Goal: Transaction & Acquisition: Download file/media

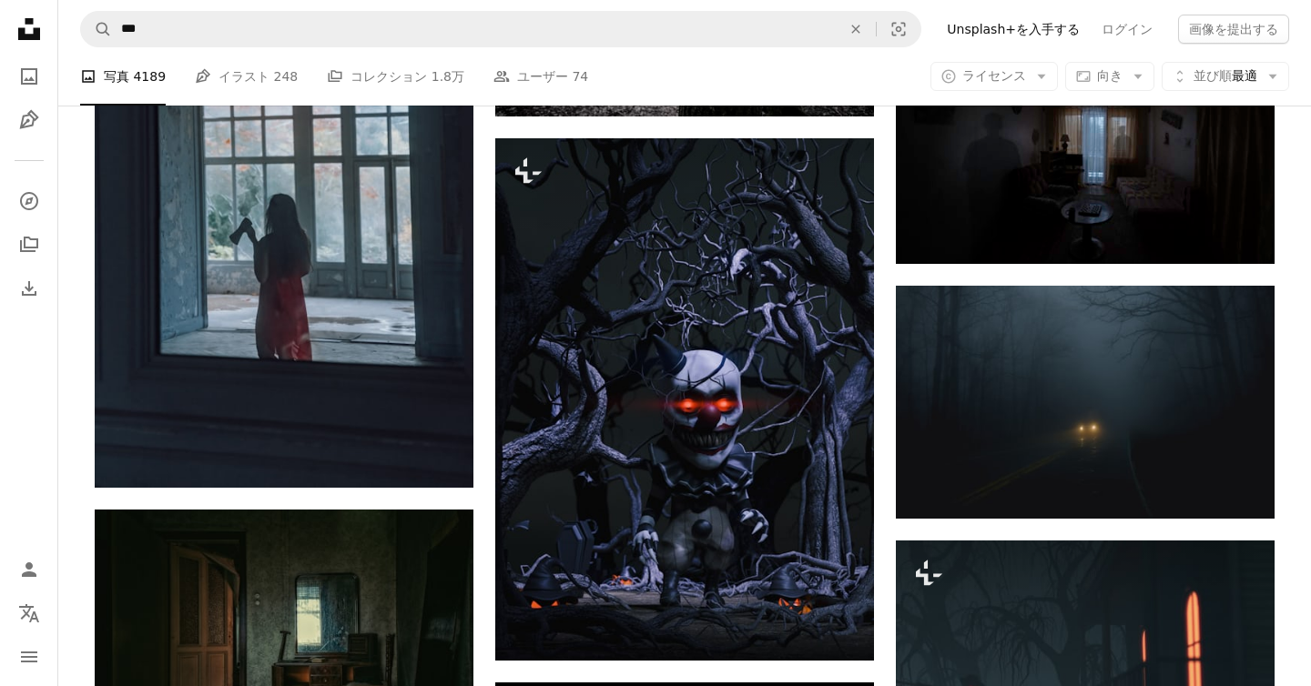
scroll to position [441, 0]
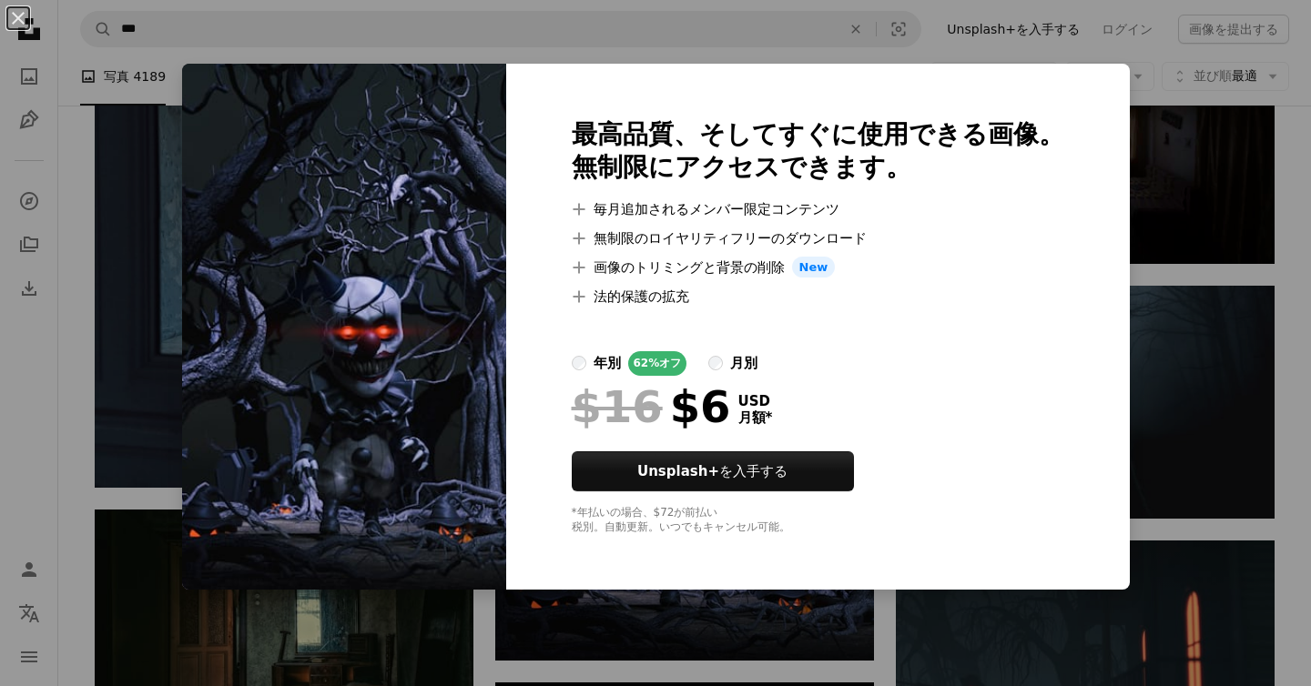
click at [432, 556] on img at bounding box center [344, 327] width 324 height 527
click at [442, 430] on img at bounding box center [344, 327] width 324 height 527
click at [14, 17] on button "An X shape" at bounding box center [18, 18] width 22 height 22
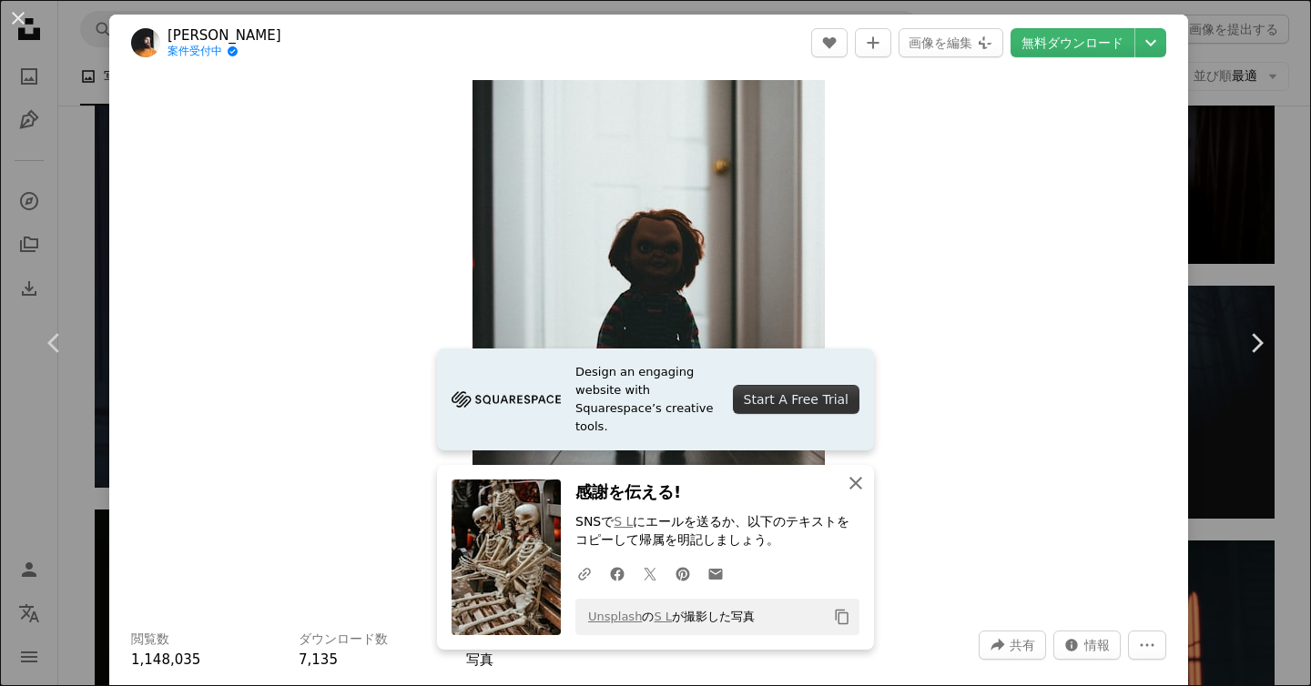
click at [856, 482] on icon "An X shape" at bounding box center [856, 483] width 22 height 22
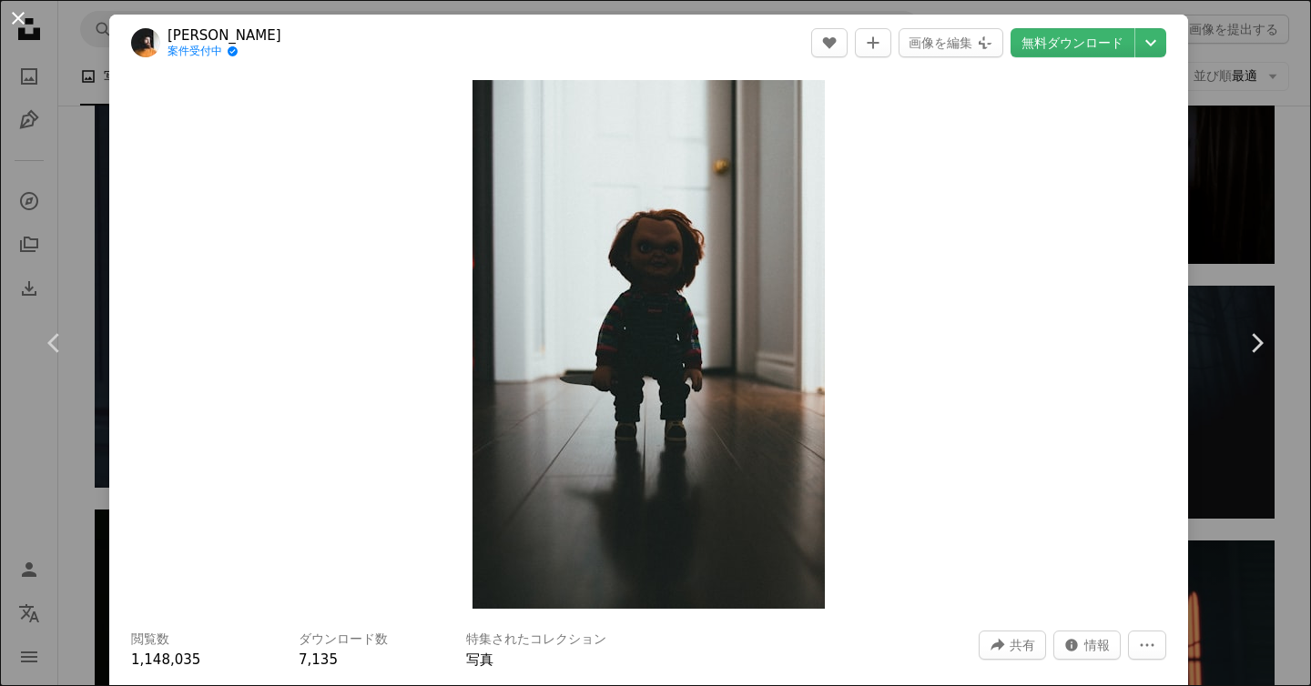
click at [20, 25] on button "An X shape" at bounding box center [18, 18] width 22 height 22
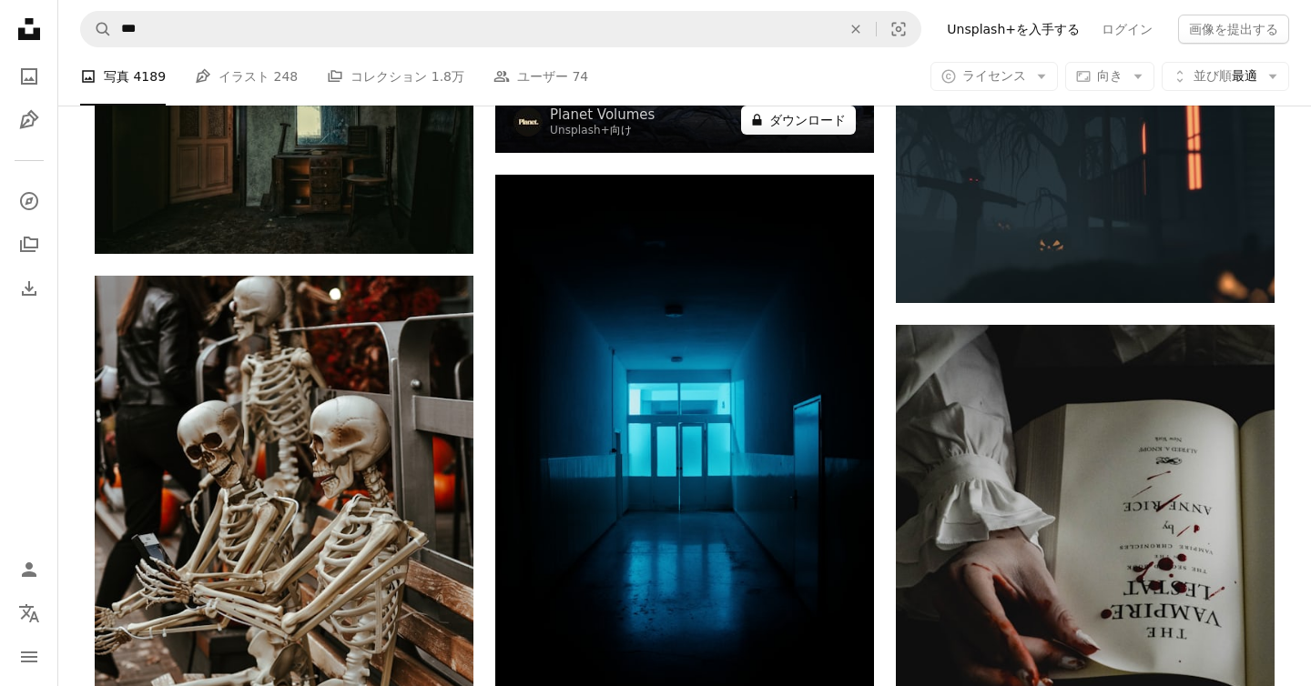
scroll to position [21564, 0]
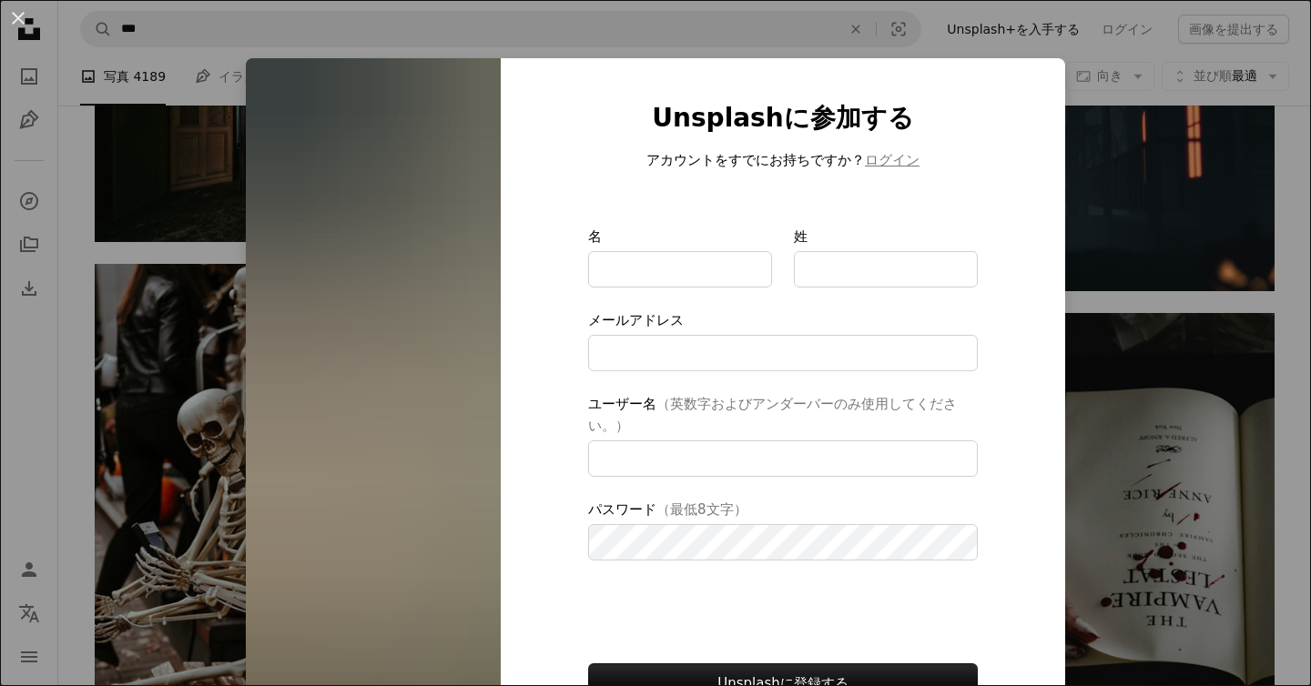
scroll to position [111, 0]
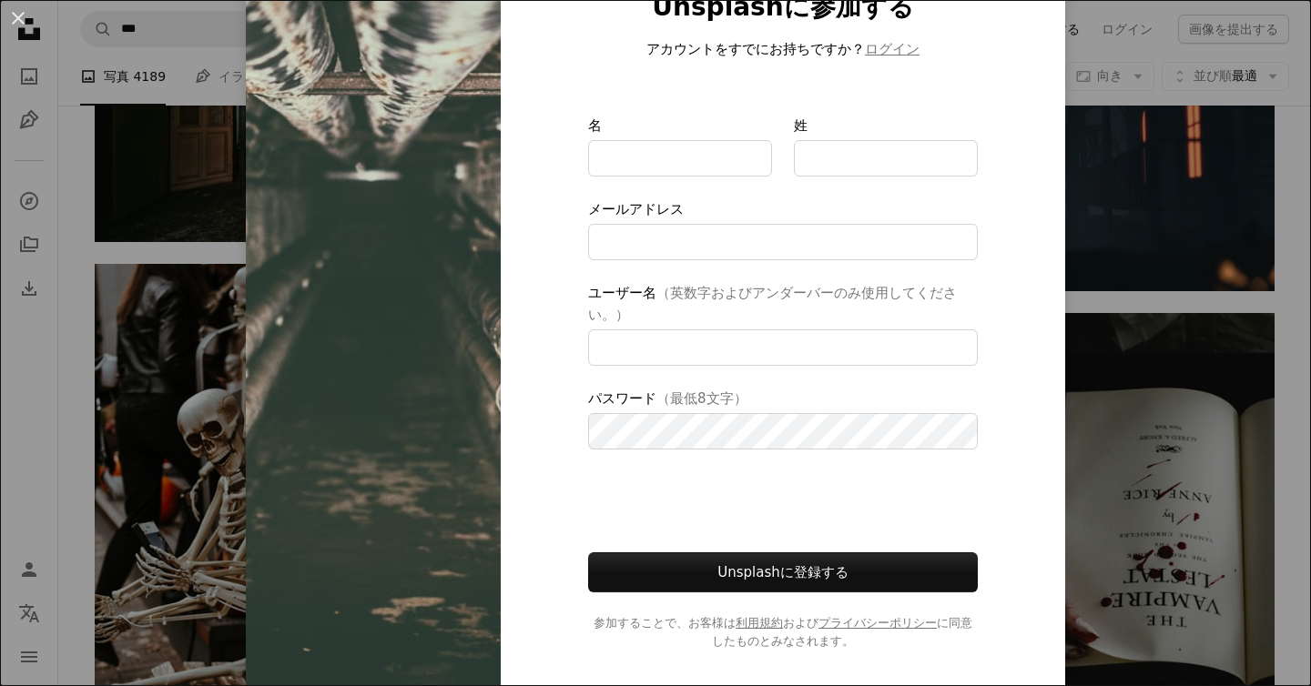
click at [1211, 313] on div "An X shape Unsplashに参加する アカウントをすでにお持ちですか？ ログイン 名 姓 メールアドレス ユーザー名 （英数字およびアンダーバーの…" at bounding box center [655, 343] width 1311 height 686
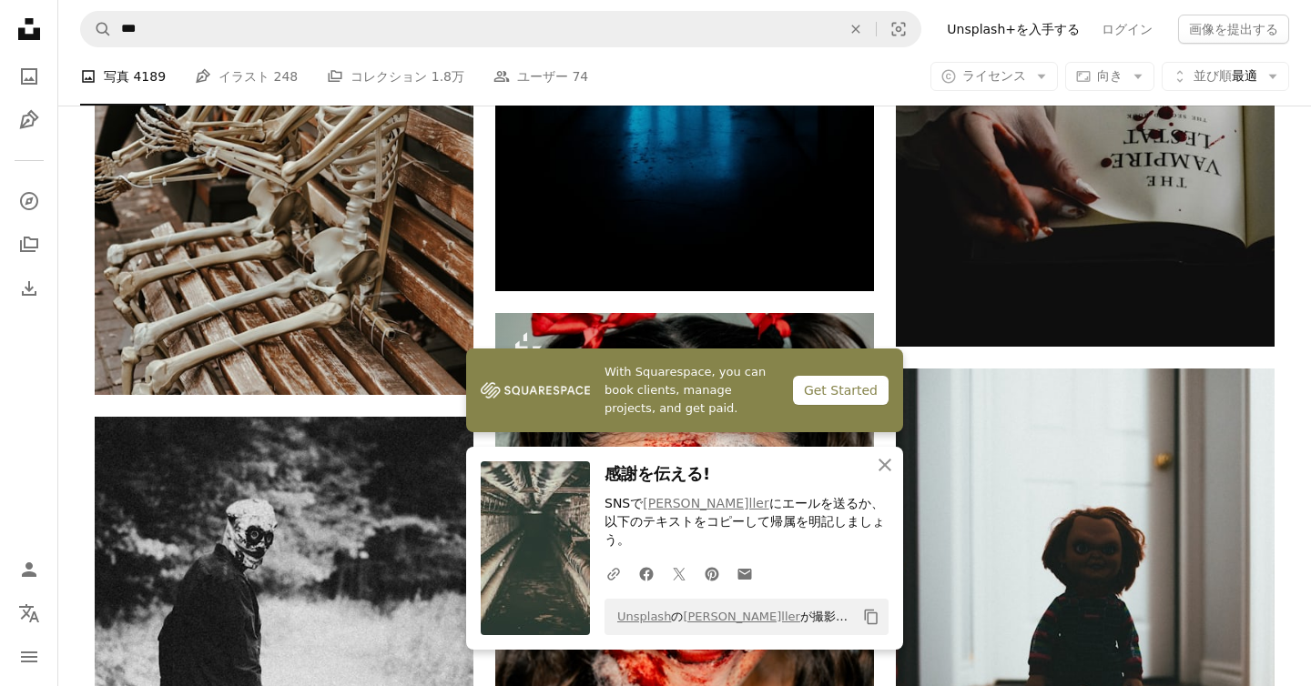
scroll to position [22019, 0]
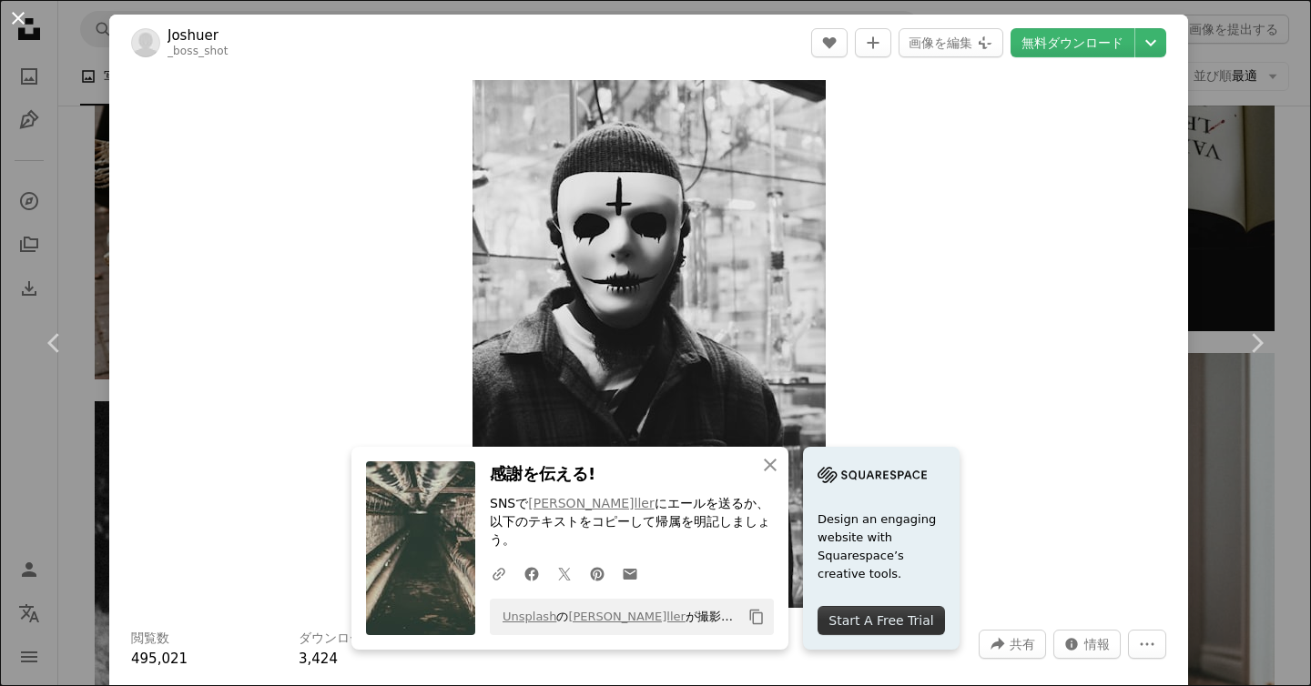
click at [13, 23] on button "An X shape" at bounding box center [18, 18] width 22 height 22
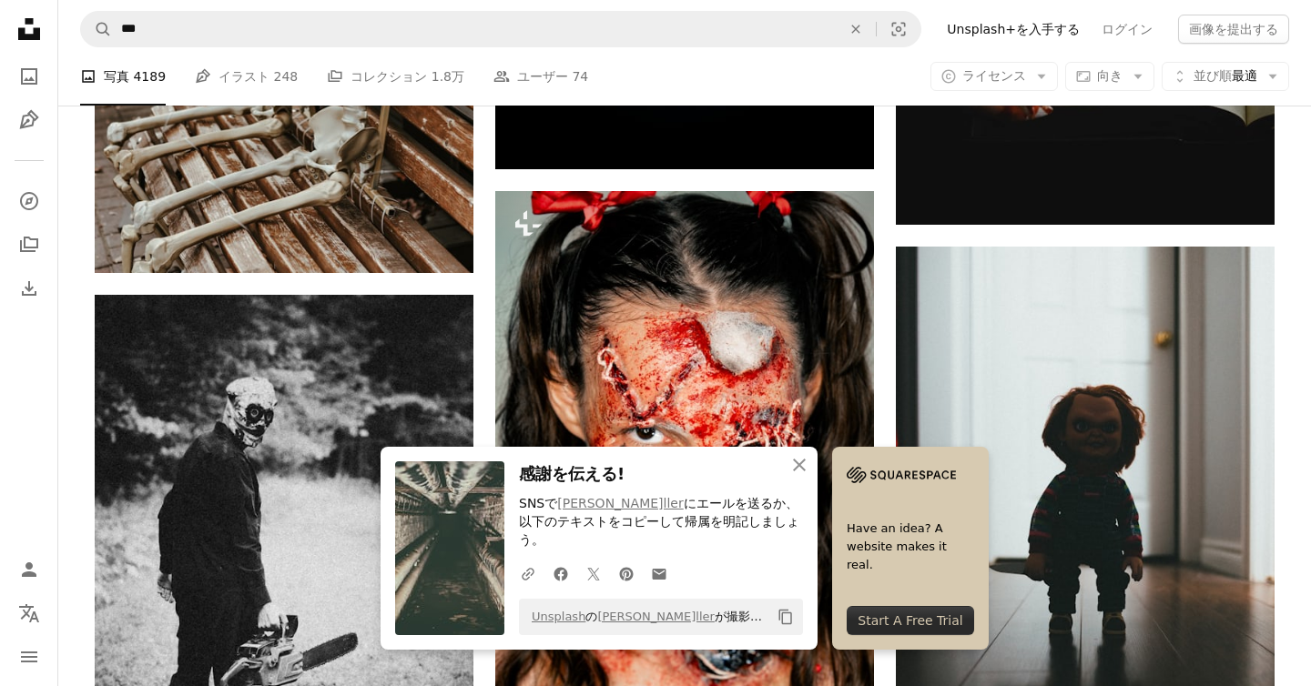
scroll to position [22134, 0]
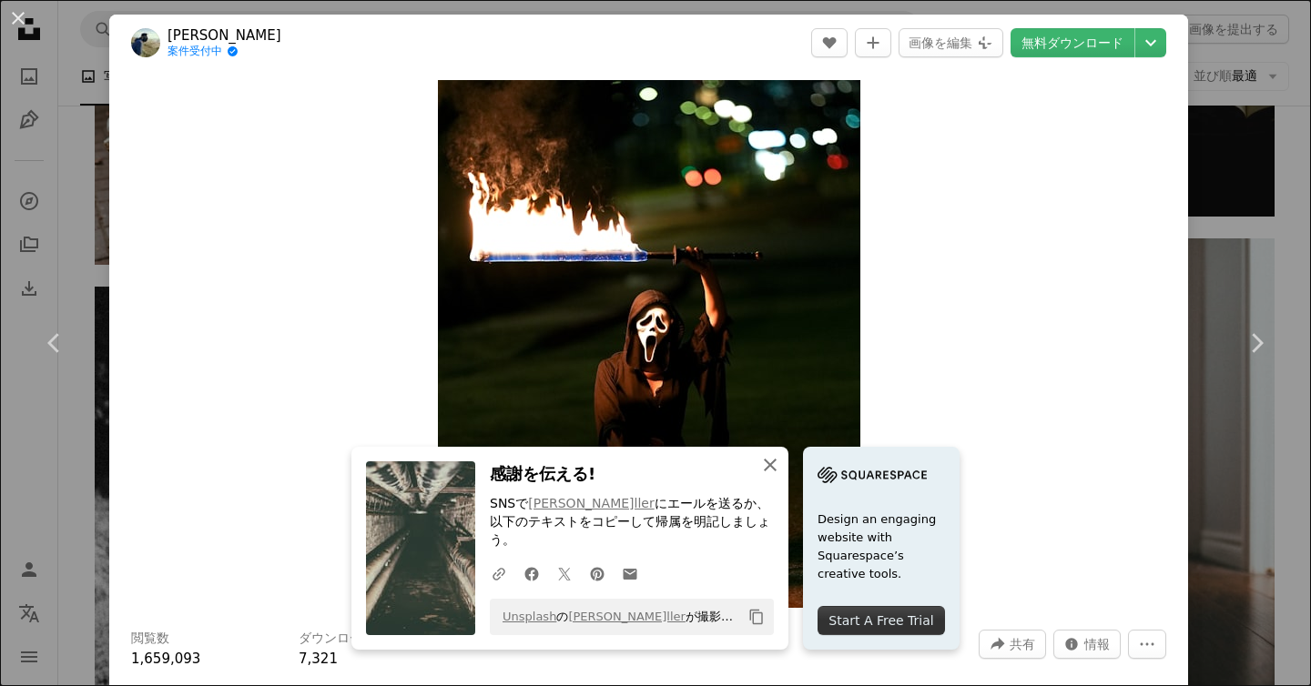
click at [781, 476] on icon "An X shape" at bounding box center [770, 465] width 22 height 22
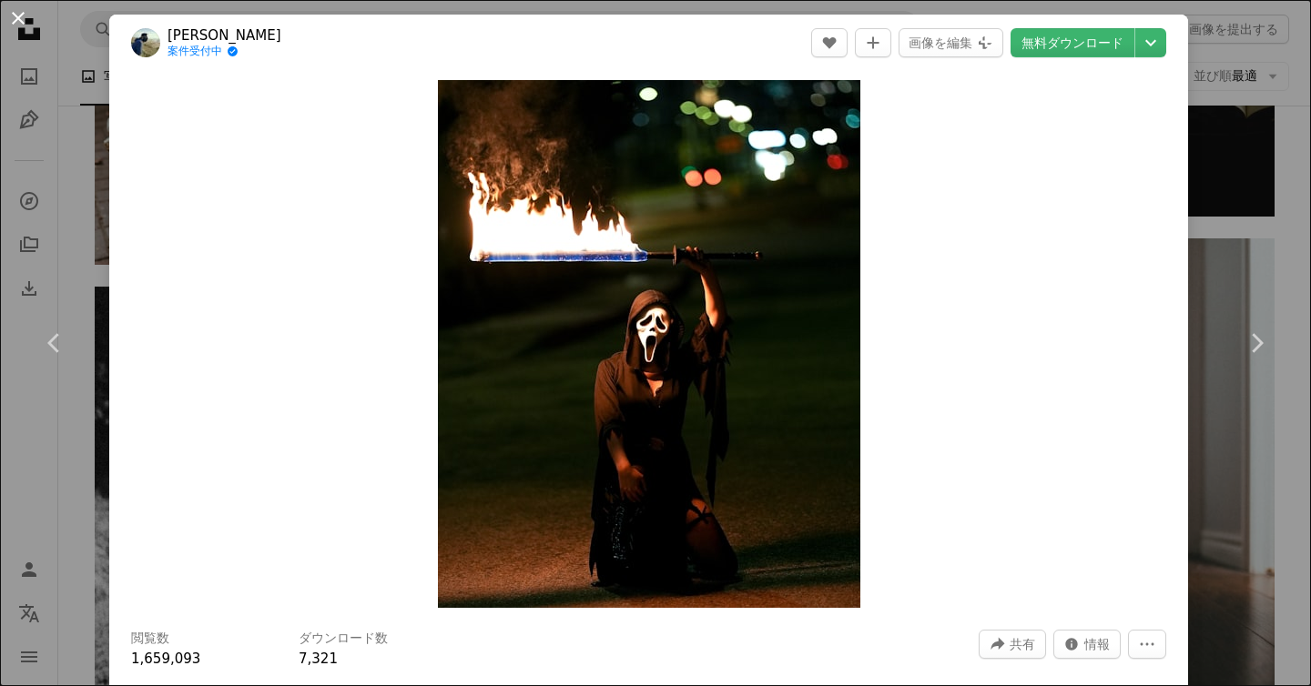
click at [18, 21] on button "An X shape" at bounding box center [18, 18] width 22 height 22
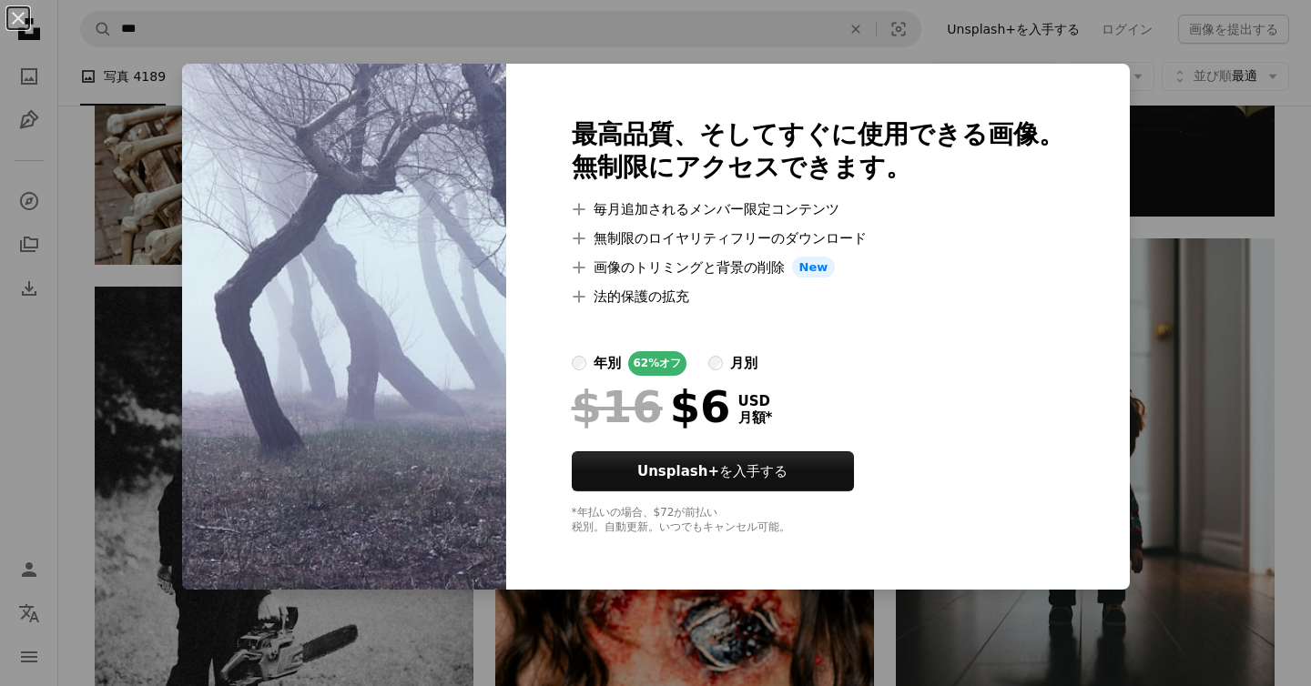
click at [159, 269] on div "An X shape 最高品質、そしてすぐに使用できる画像。 無制限にアクセスできます。 A plus sign 毎月追加されるメンバー限定コンテンツ A p…" at bounding box center [655, 343] width 1311 height 686
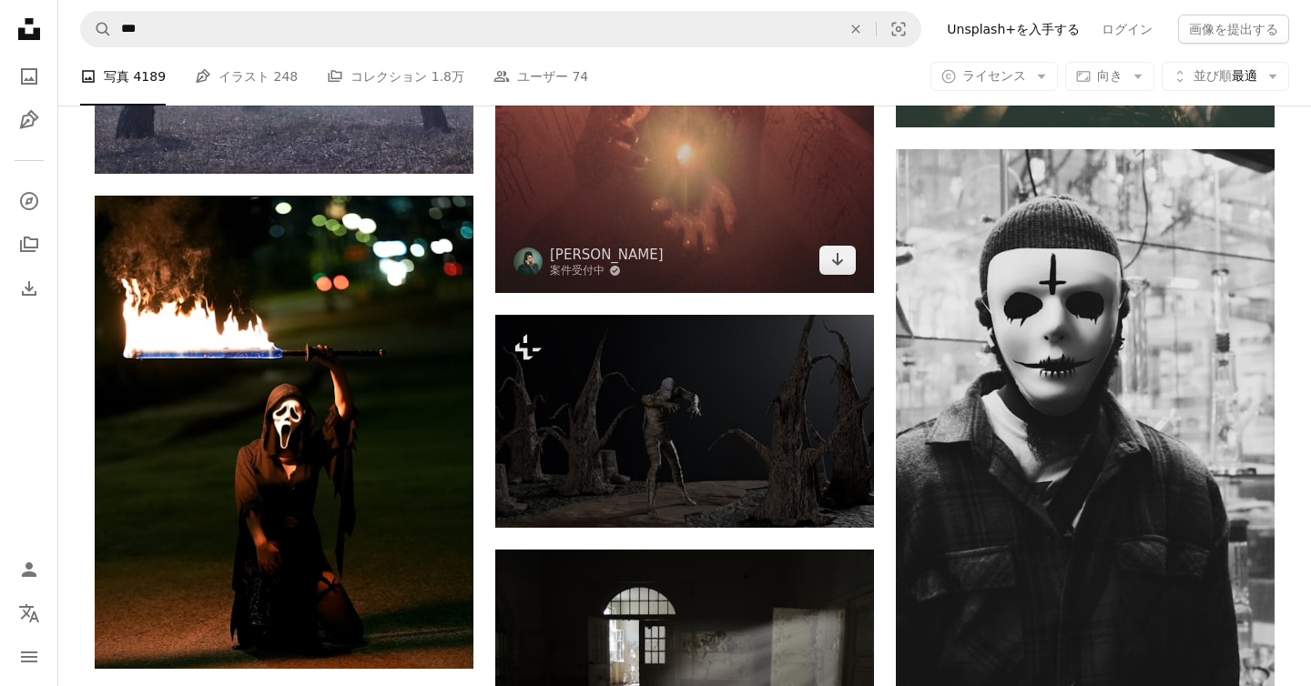
scroll to position [23235, 0]
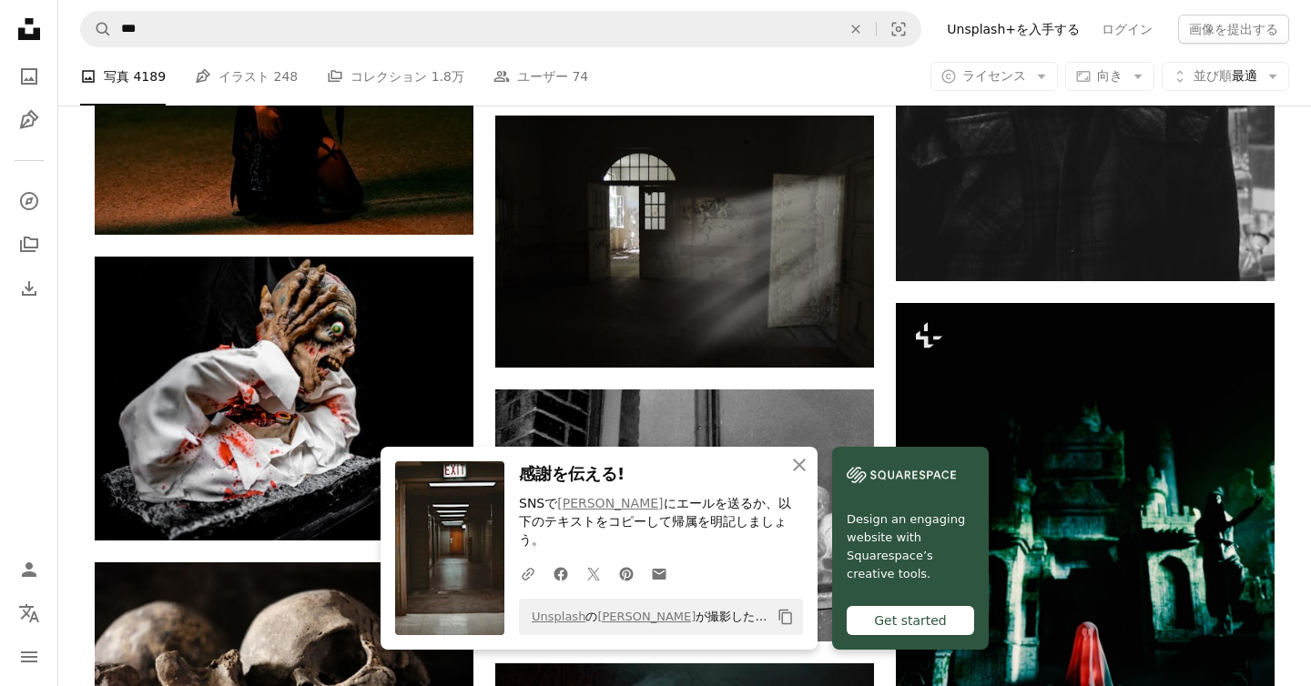
scroll to position [23524, 0]
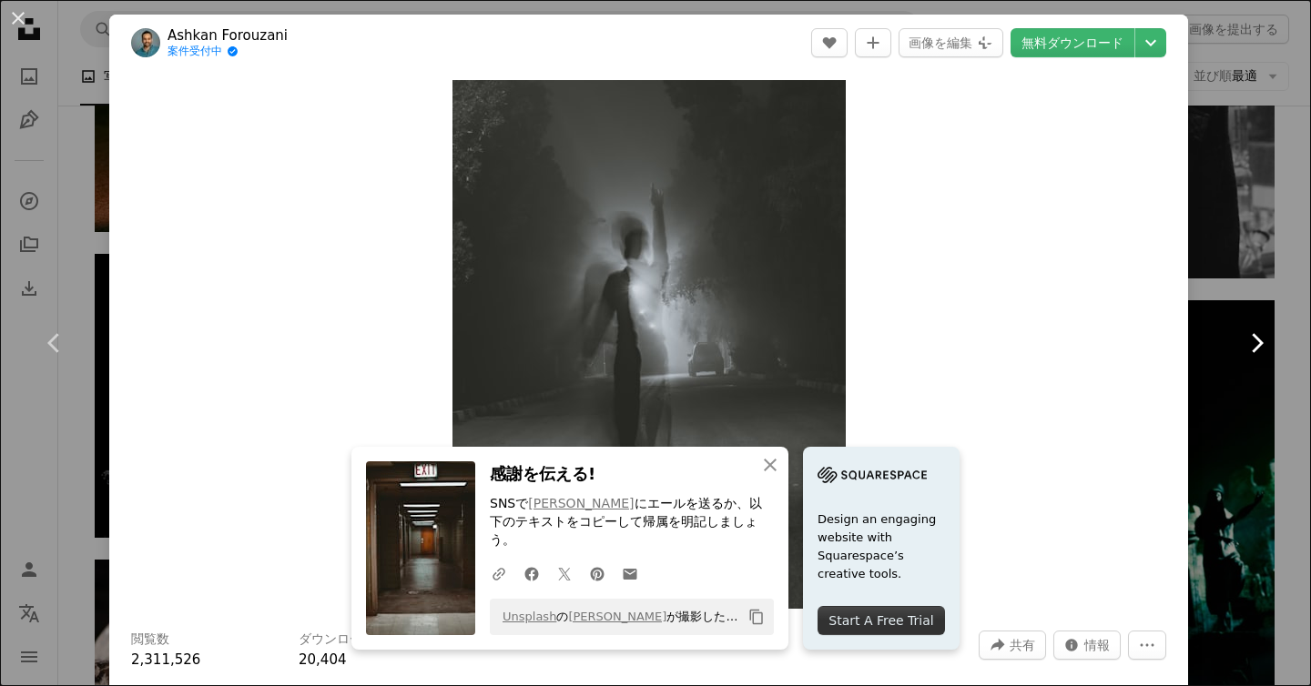
click at [1232, 364] on link "Chevron right" at bounding box center [1256, 343] width 109 height 175
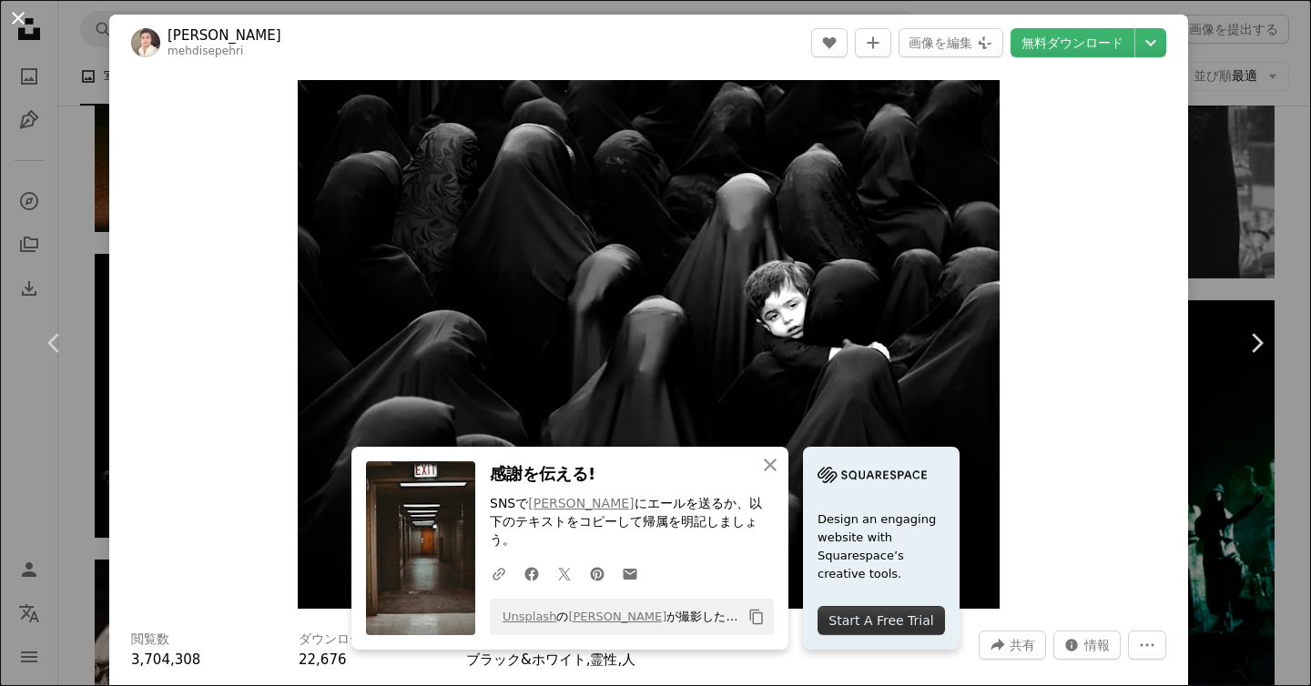
click at [22, 9] on button "An X shape" at bounding box center [18, 18] width 22 height 22
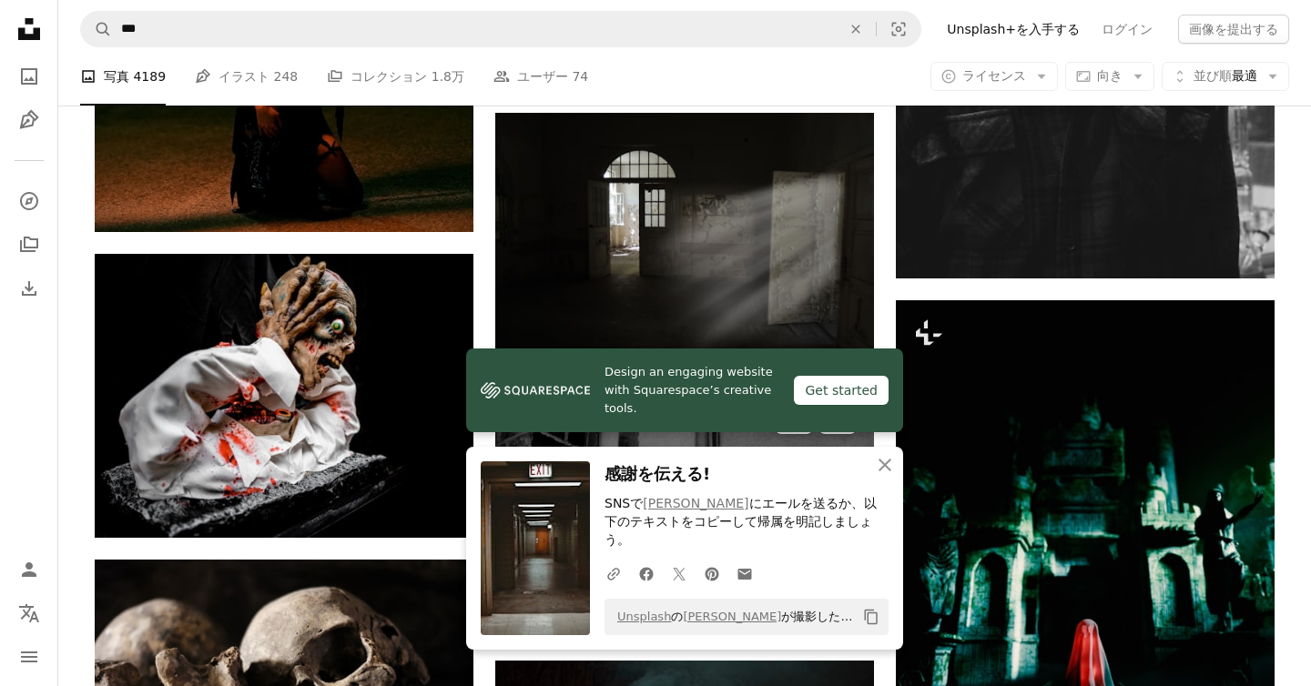
scroll to position [23568, 0]
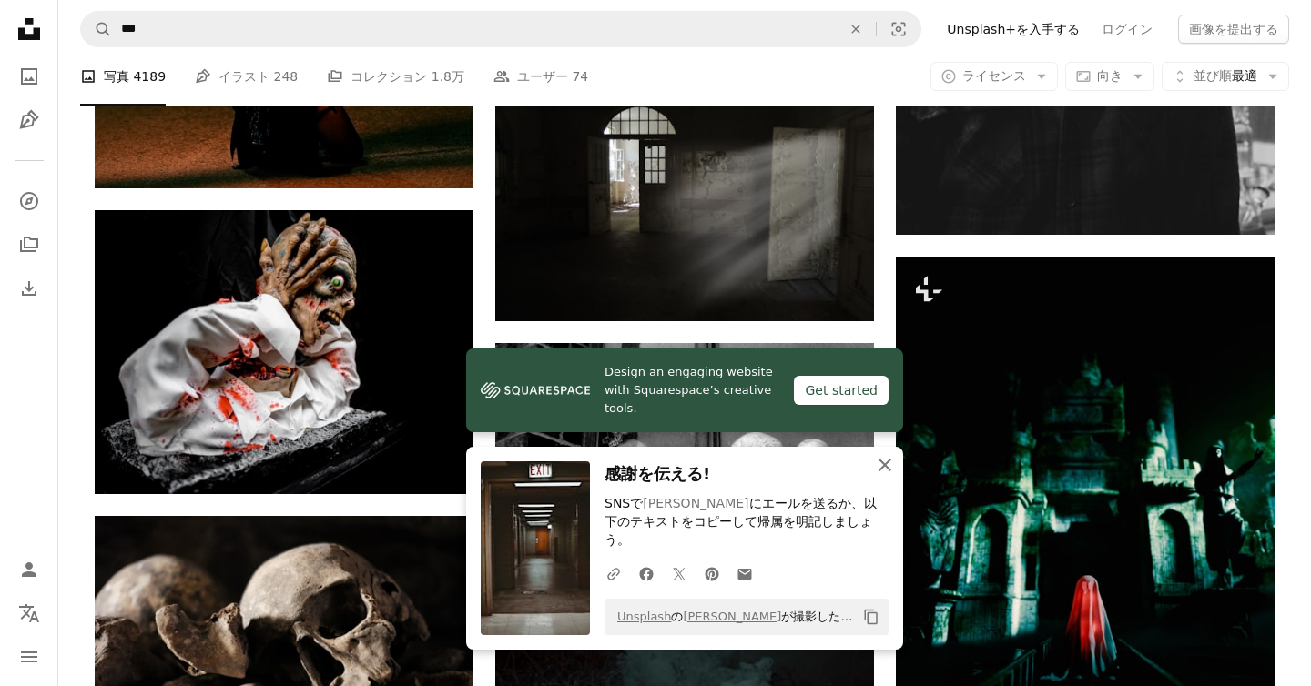
click at [886, 476] on icon "An X shape" at bounding box center [885, 465] width 22 height 22
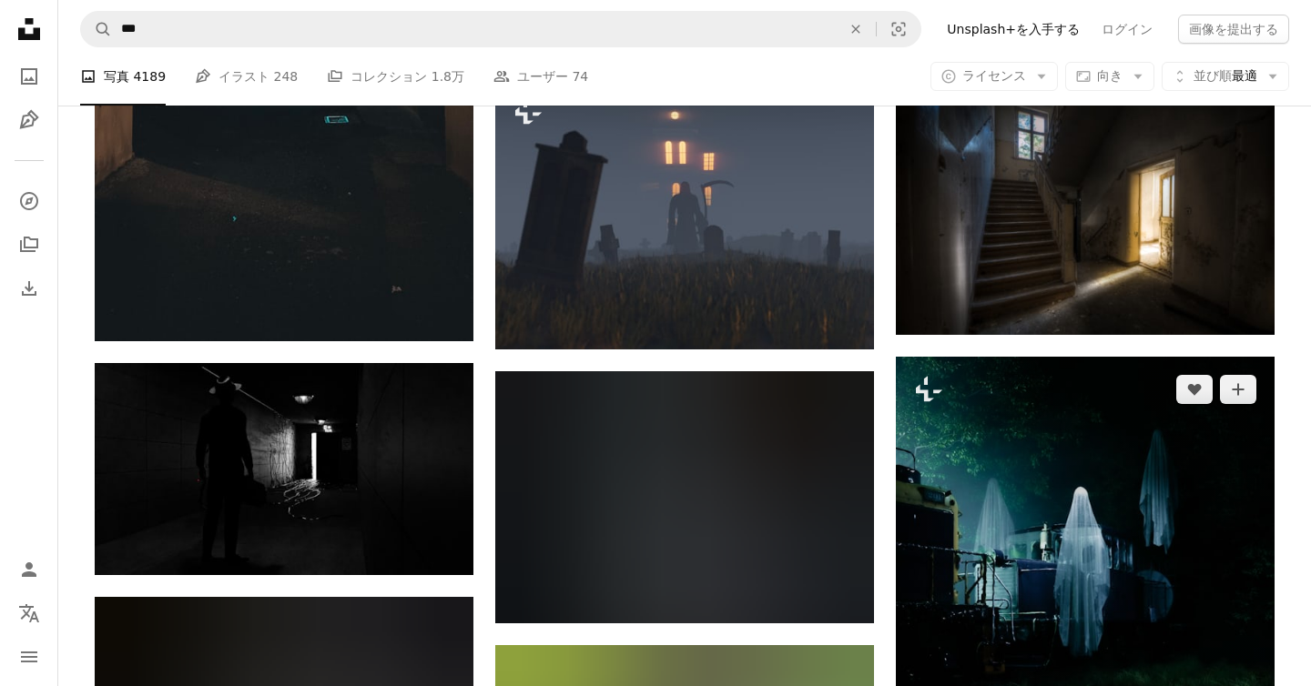
scroll to position [33965, 0]
